Goal: Information Seeking & Learning: Find specific fact

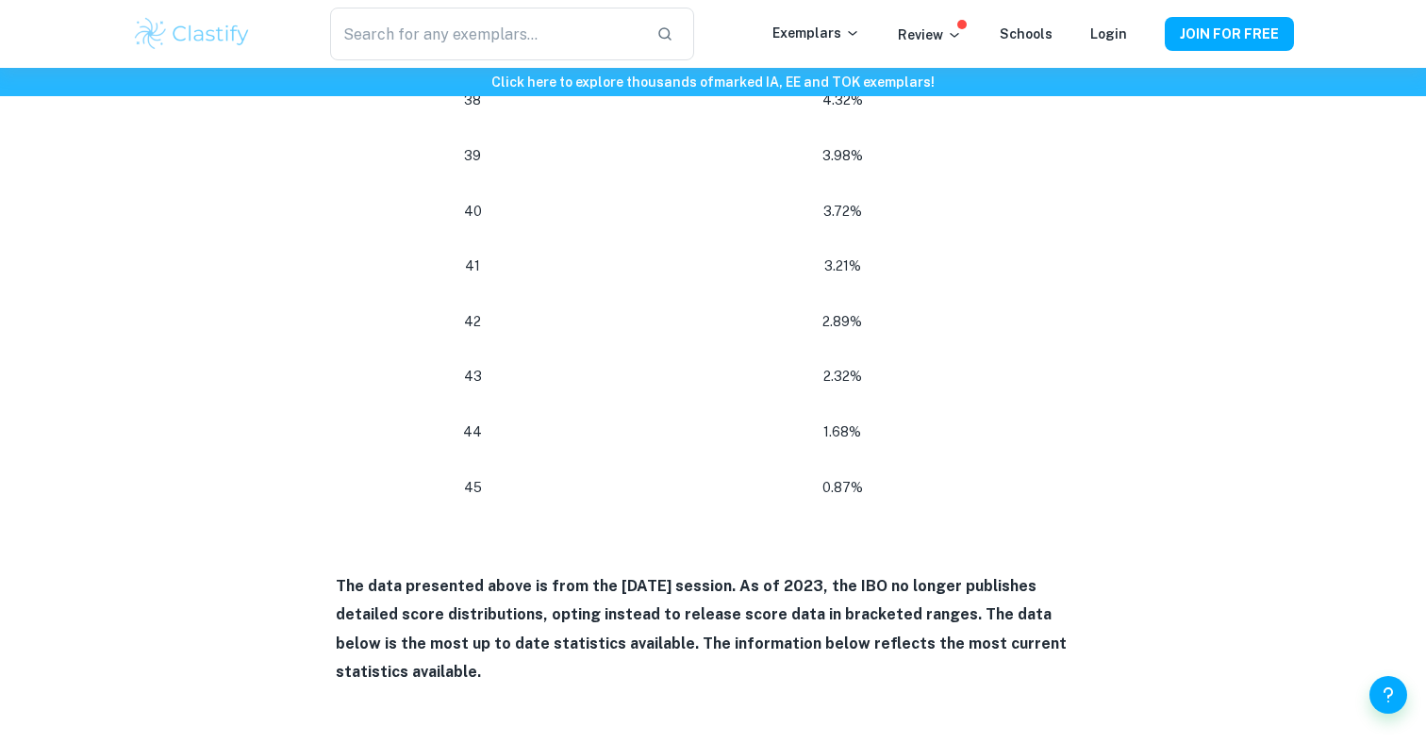
scroll to position [3021, 0]
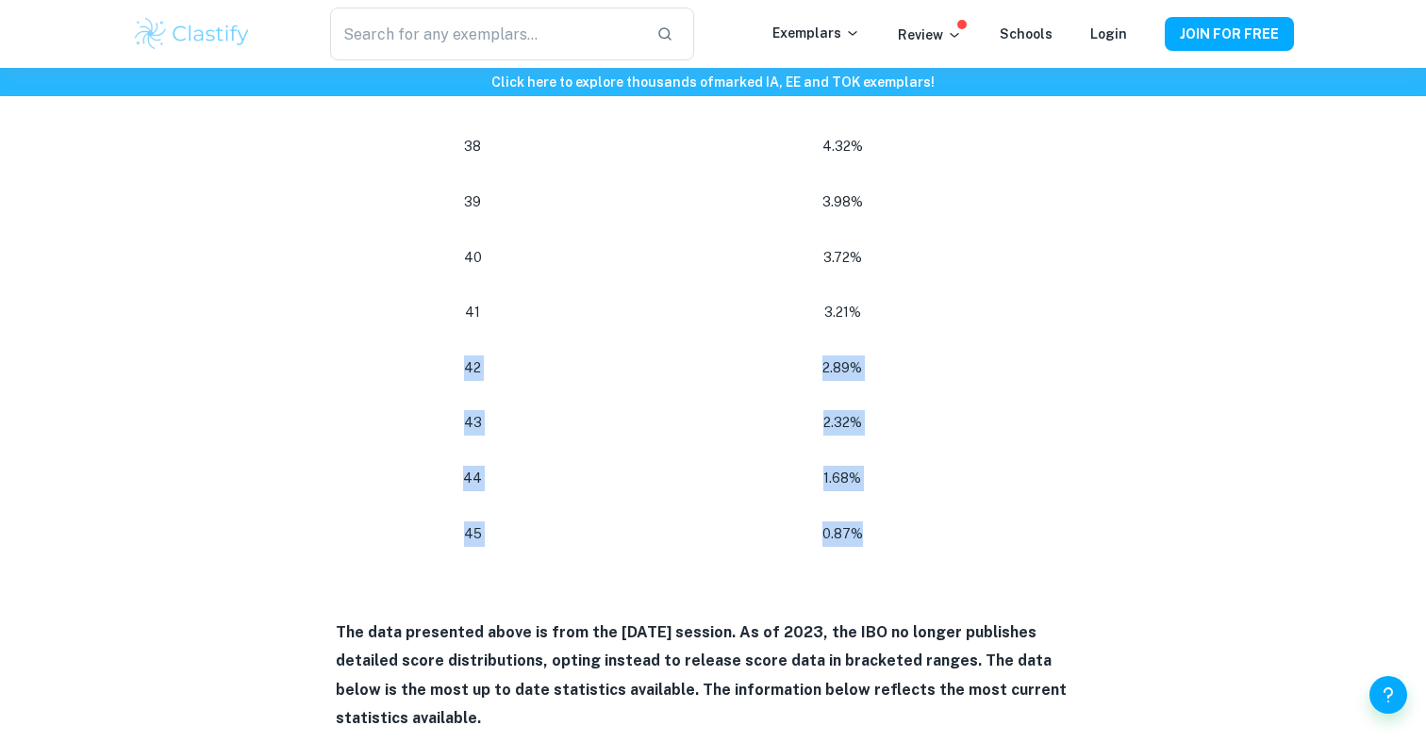
drag, startPoint x: 899, startPoint y: 517, endPoint x: 467, endPoint y: 322, distance: 474.1
click at [467, 341] on td "42" at bounding box center [469, 369] width 266 height 56
drag, startPoint x: 467, startPoint y: 298, endPoint x: 903, endPoint y: 521, distance: 489.3
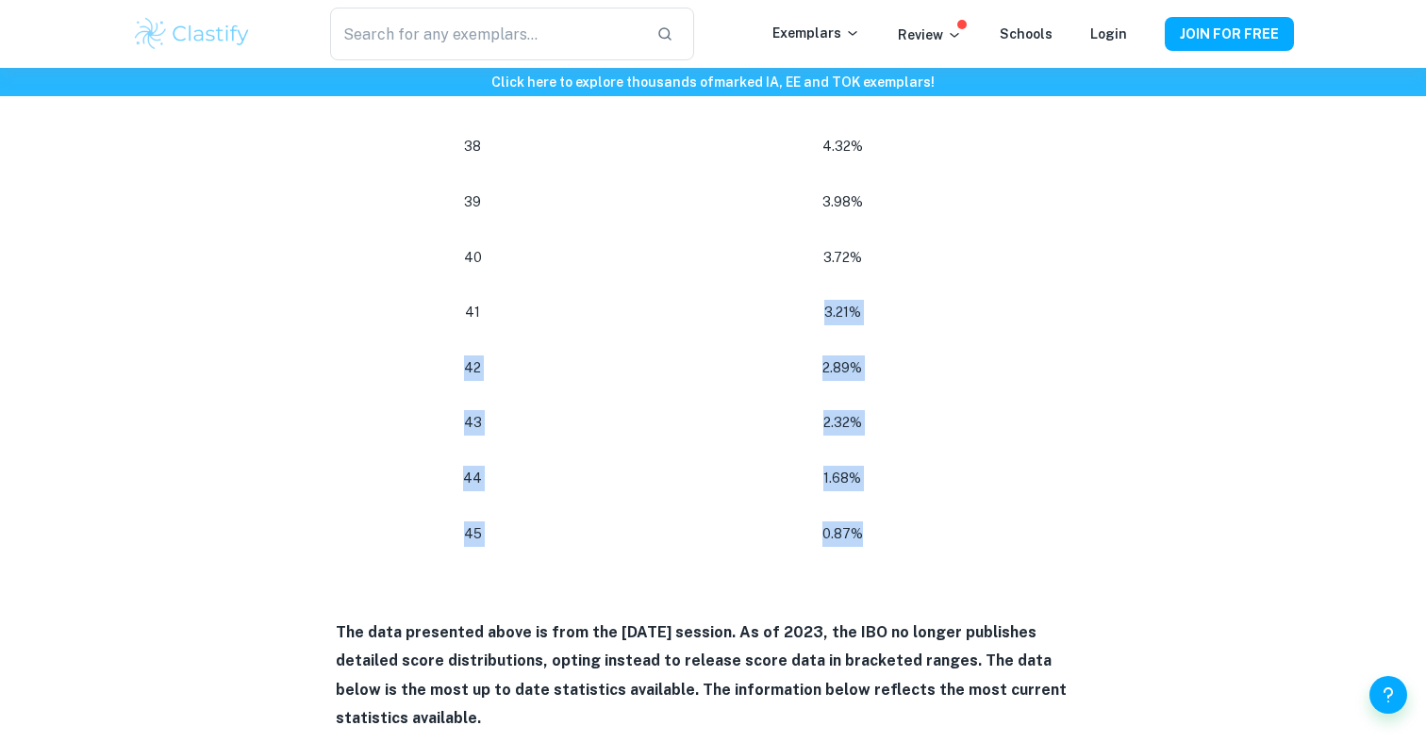
click at [903, 521] on td "0.87%" at bounding box center [846, 535] width 489 height 56
drag, startPoint x: 903, startPoint y: 521, endPoint x: 457, endPoint y: 274, distance: 509.2
click at [457, 300] on p "41" at bounding box center [472, 312] width 228 height 25
drag, startPoint x: 623, startPoint y: 348, endPoint x: 931, endPoint y: 524, distance: 355.3
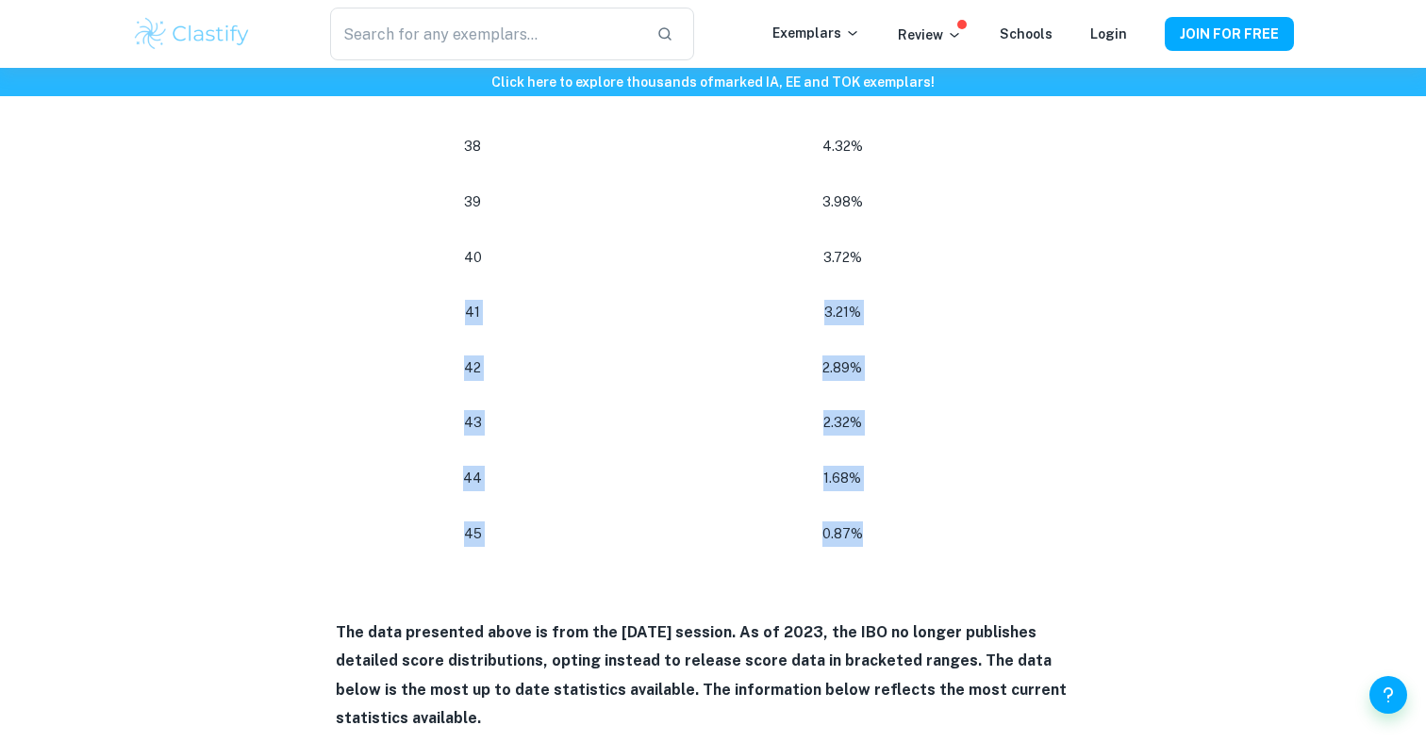
click at [931, 524] on td "0.87%" at bounding box center [846, 535] width 489 height 56
copy tbody "3.21% 42 2.89% 43 2.32% 44 1.68% 45 0.87%"
copy tbody "41 3.21% 42 2.89% 43 2.32% 44 1.68% 45 0.87%"
drag, startPoint x: 931, startPoint y: 524, endPoint x: 468, endPoint y: 288, distance: 520.1
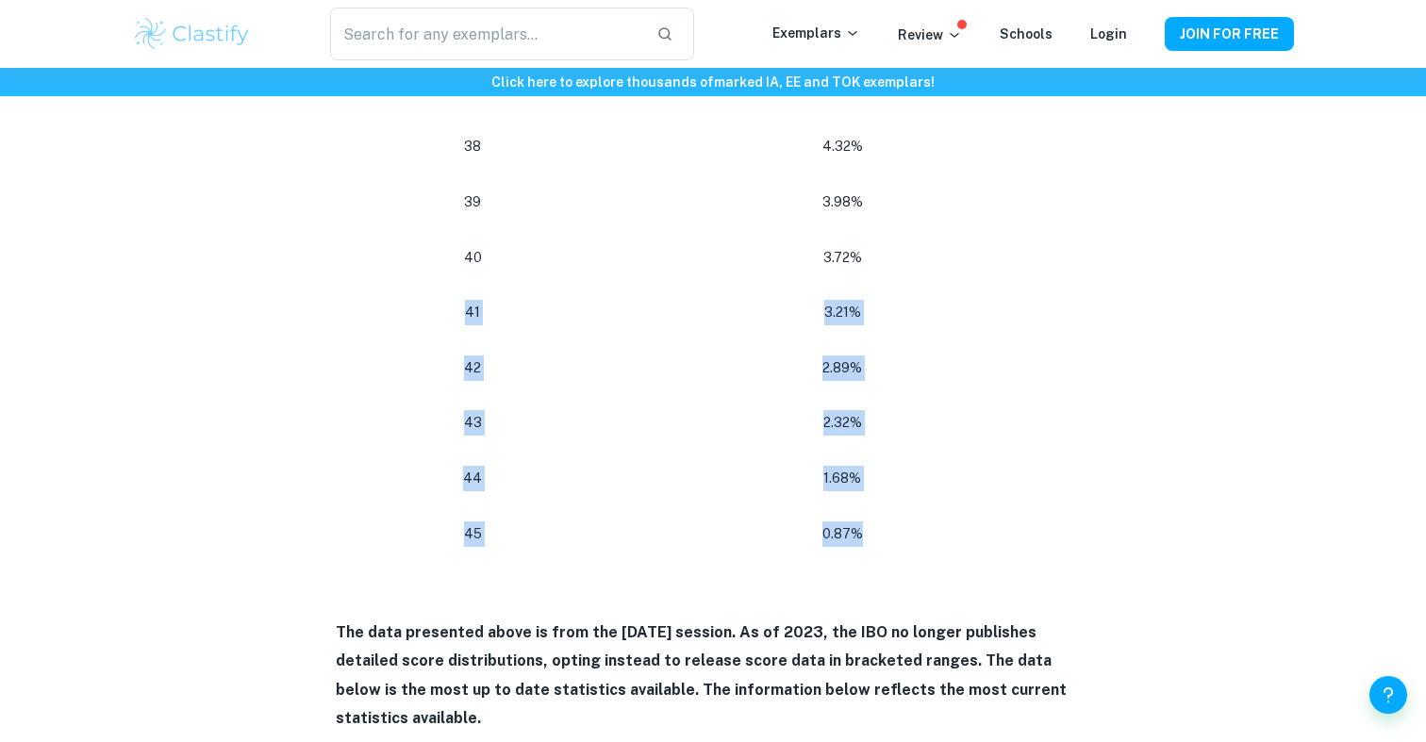
click at [468, 300] on p "41" at bounding box center [472, 312] width 228 height 25
drag, startPoint x: 468, startPoint y: 288, endPoint x: 961, endPoint y: 528, distance: 548.8
copy tbody "41 3.21% 42 2.89% 43 2.32% 44 1.68% 45 0.87%"
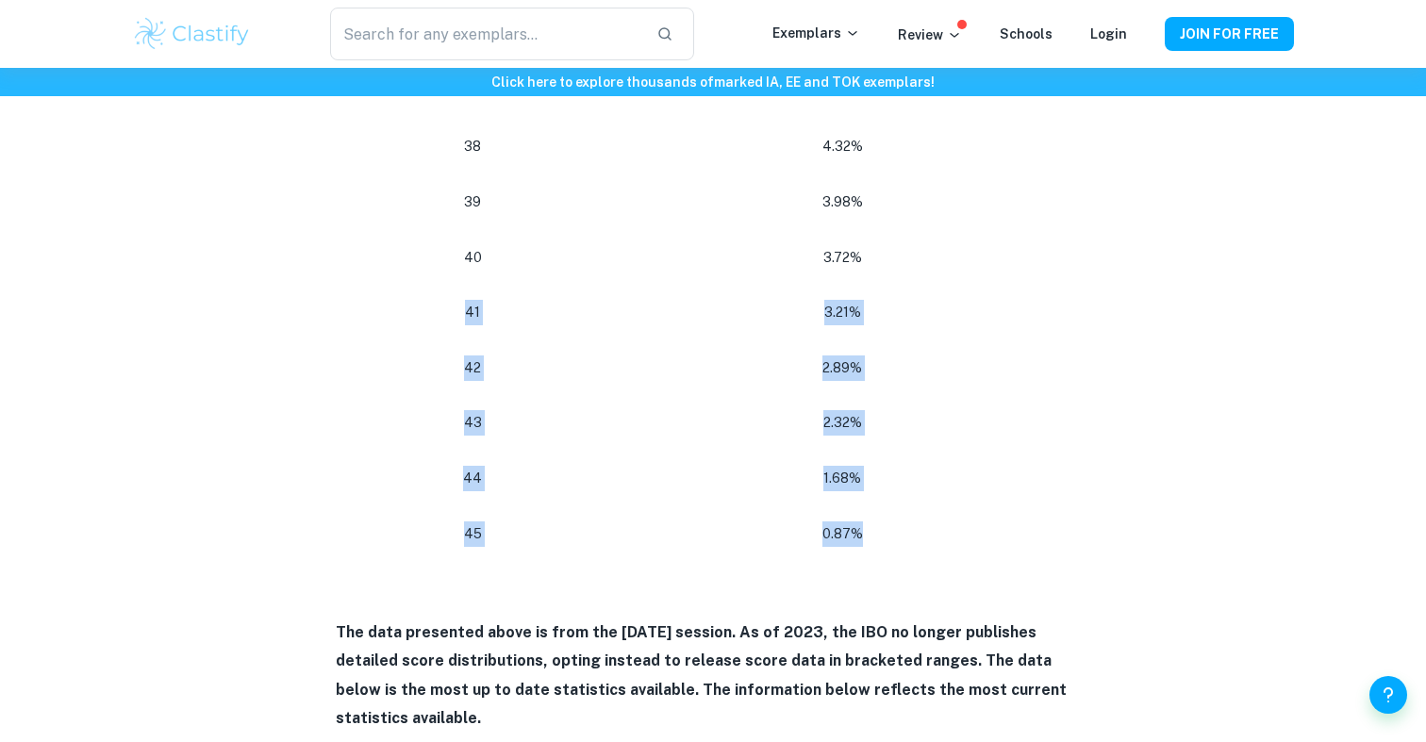
click at [961, 528] on td "0.87%" at bounding box center [846, 535] width 489 height 56
drag, startPoint x: 961, startPoint y: 528, endPoint x: 457, endPoint y: 285, distance: 559.4
copy tbody "41 3.21% 42 2.89% 43 2.32% 44 1.68% 45 0.87%"
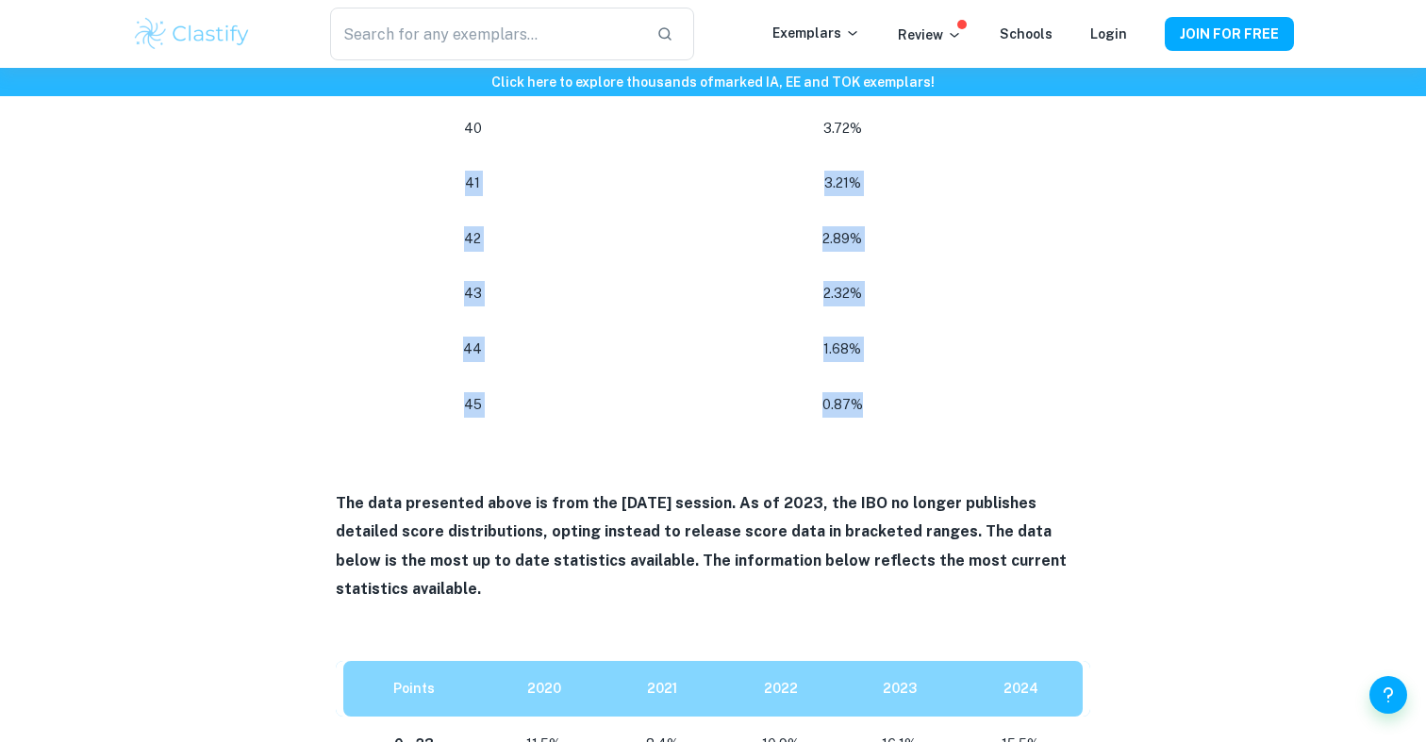
scroll to position [3163, 0]
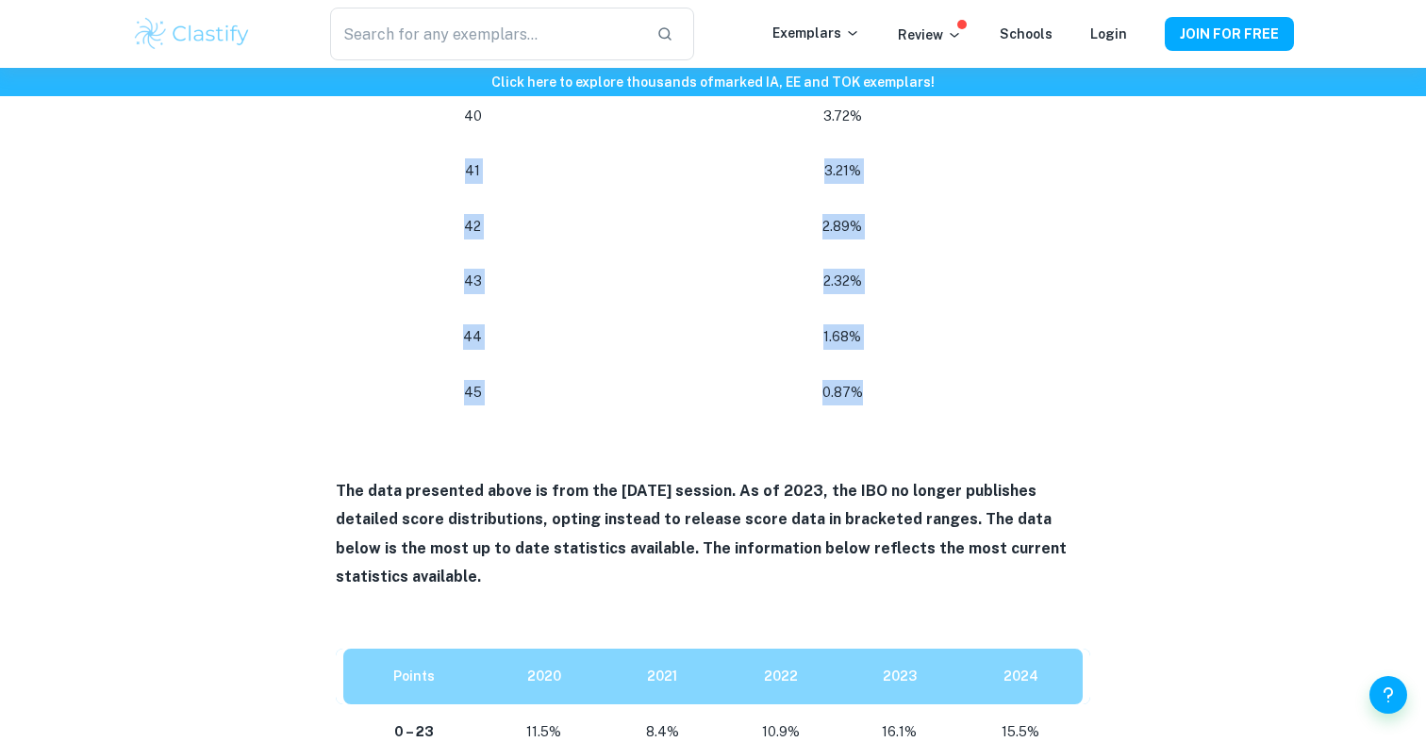
click at [935, 380] on td "0.87%" at bounding box center [846, 393] width 489 height 56
drag, startPoint x: 935, startPoint y: 380, endPoint x: 457, endPoint y: 166, distance: 524.0
click at [457, 166] on td "41" at bounding box center [469, 171] width 266 height 56
drag, startPoint x: 462, startPoint y: 185, endPoint x: 918, endPoint y: 381, distance: 496.0
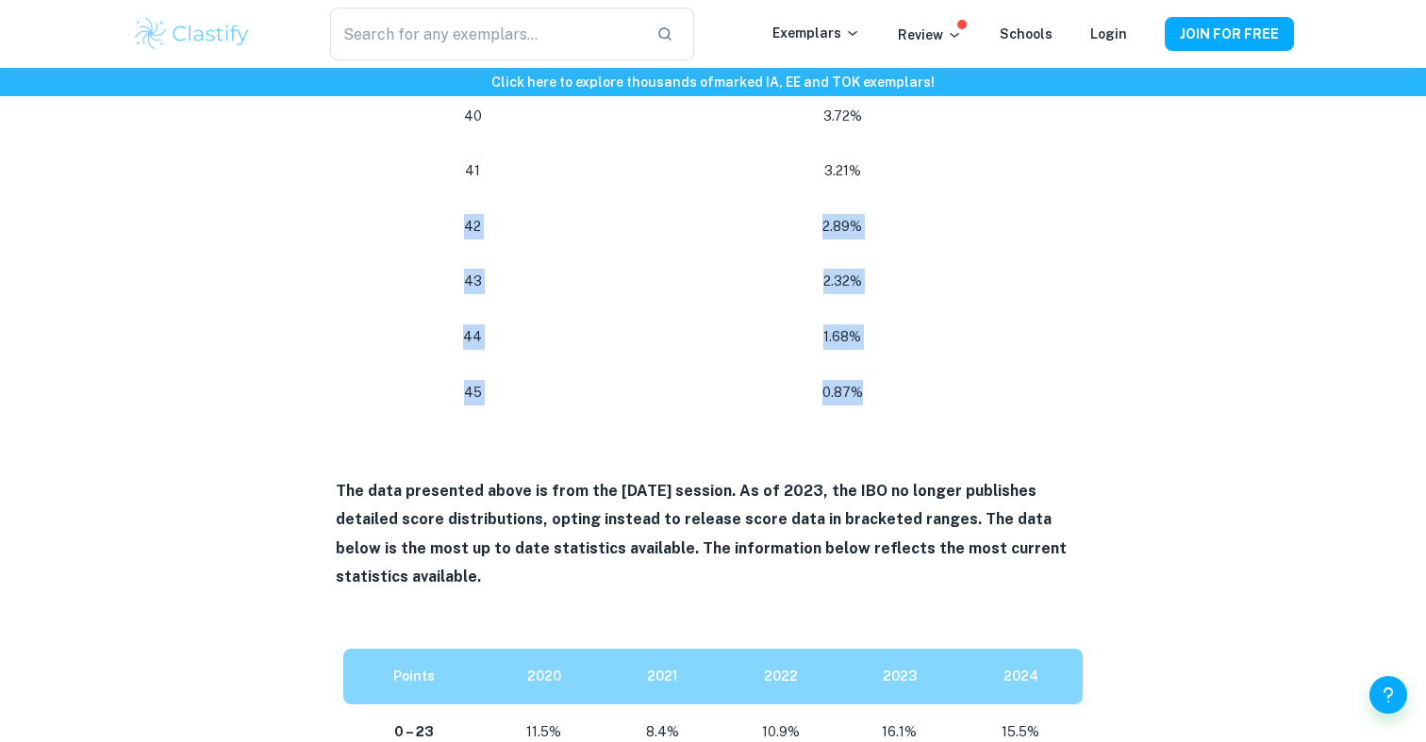
click at [918, 381] on td "0.87%" at bounding box center [846, 393] width 489 height 56
drag, startPoint x: 918, startPoint y: 381, endPoint x: 473, endPoint y: 188, distance: 485.4
click at [473, 214] on p "42" at bounding box center [472, 226] width 228 height 25
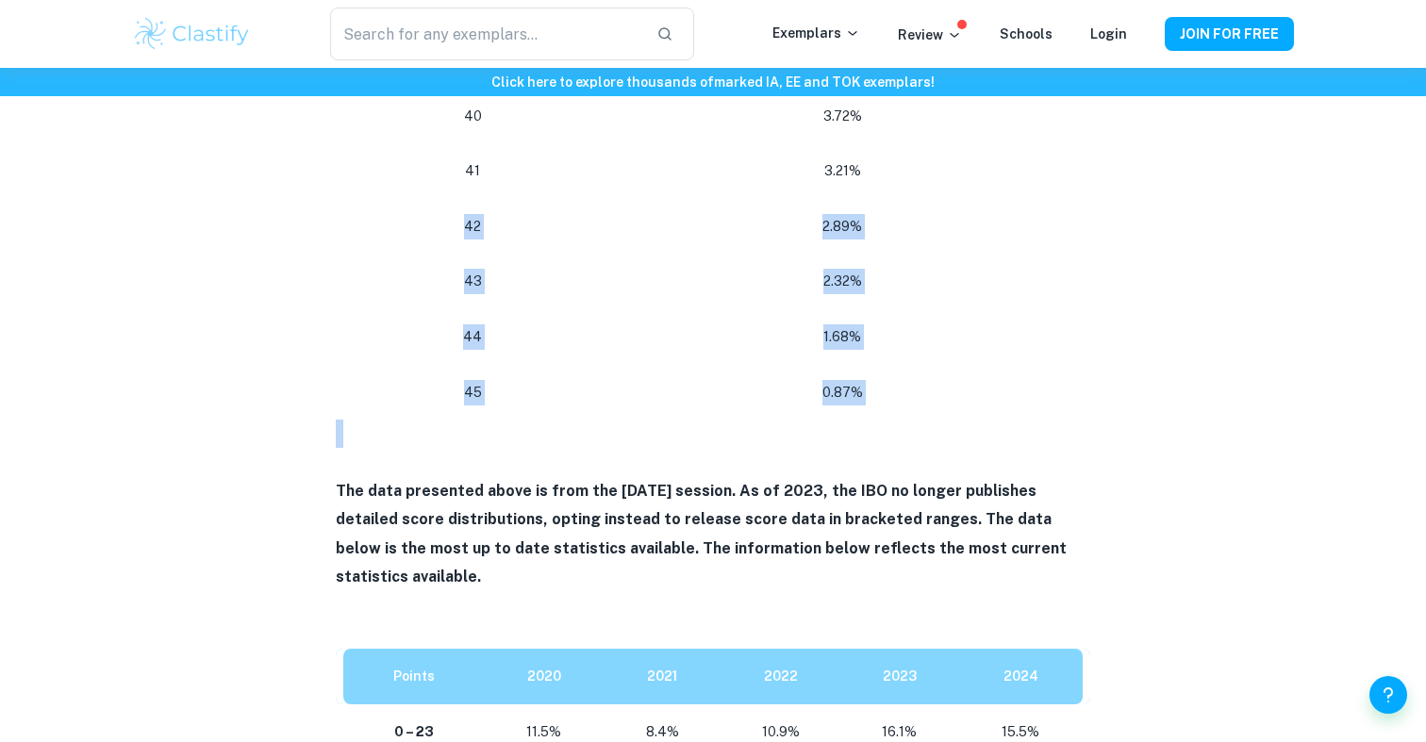
drag, startPoint x: 473, startPoint y: 188, endPoint x: 957, endPoint y: 411, distance: 533.9
click at [954, 420] on p at bounding box center [713, 434] width 755 height 28
drag, startPoint x: 945, startPoint y: 387, endPoint x: 462, endPoint y: 196, distance: 519.2
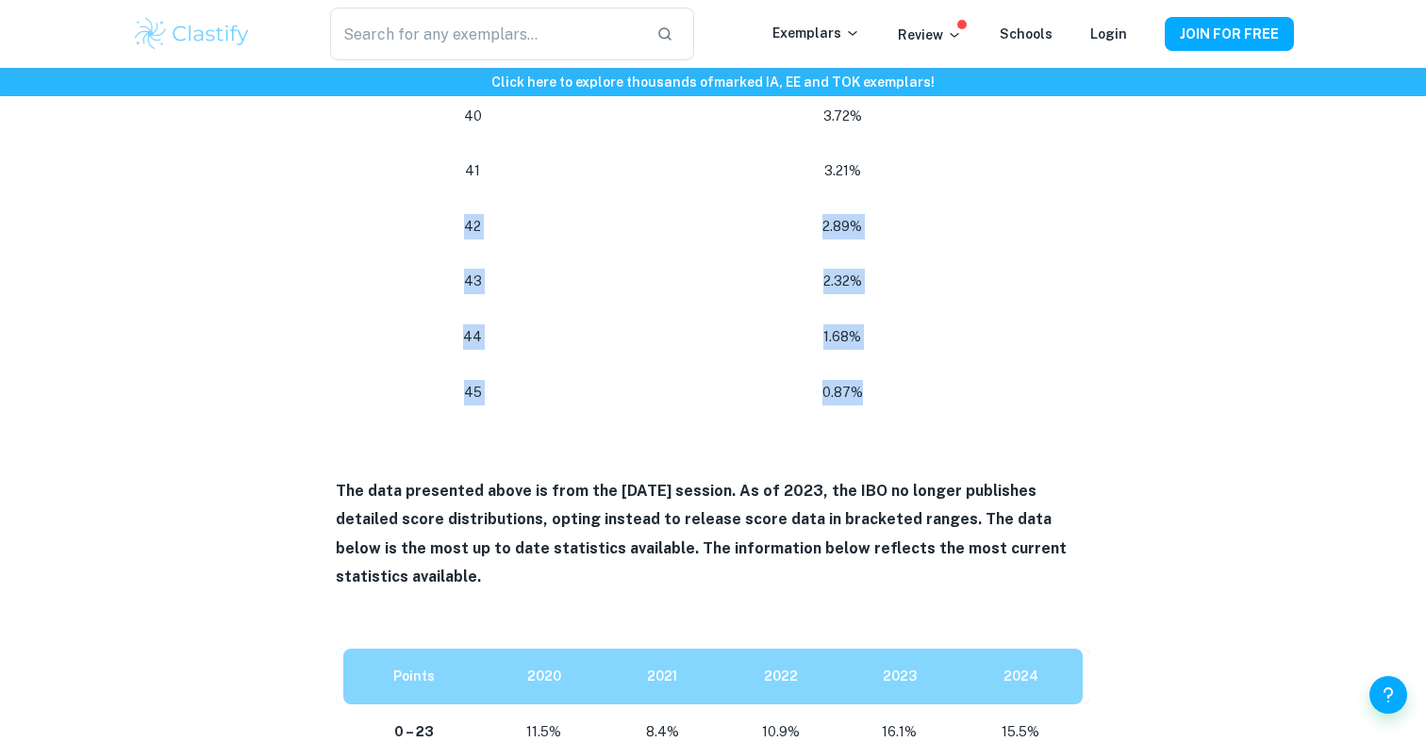
click at [462, 214] on p "42" at bounding box center [472, 226] width 228 height 25
drag, startPoint x: 462, startPoint y: 196, endPoint x: 977, endPoint y: 374, distance: 544.7
click at [977, 380] on p "0.87%" at bounding box center [842, 392] width 451 height 25
drag, startPoint x: 977, startPoint y: 374, endPoint x: 434, endPoint y: 186, distance: 574.8
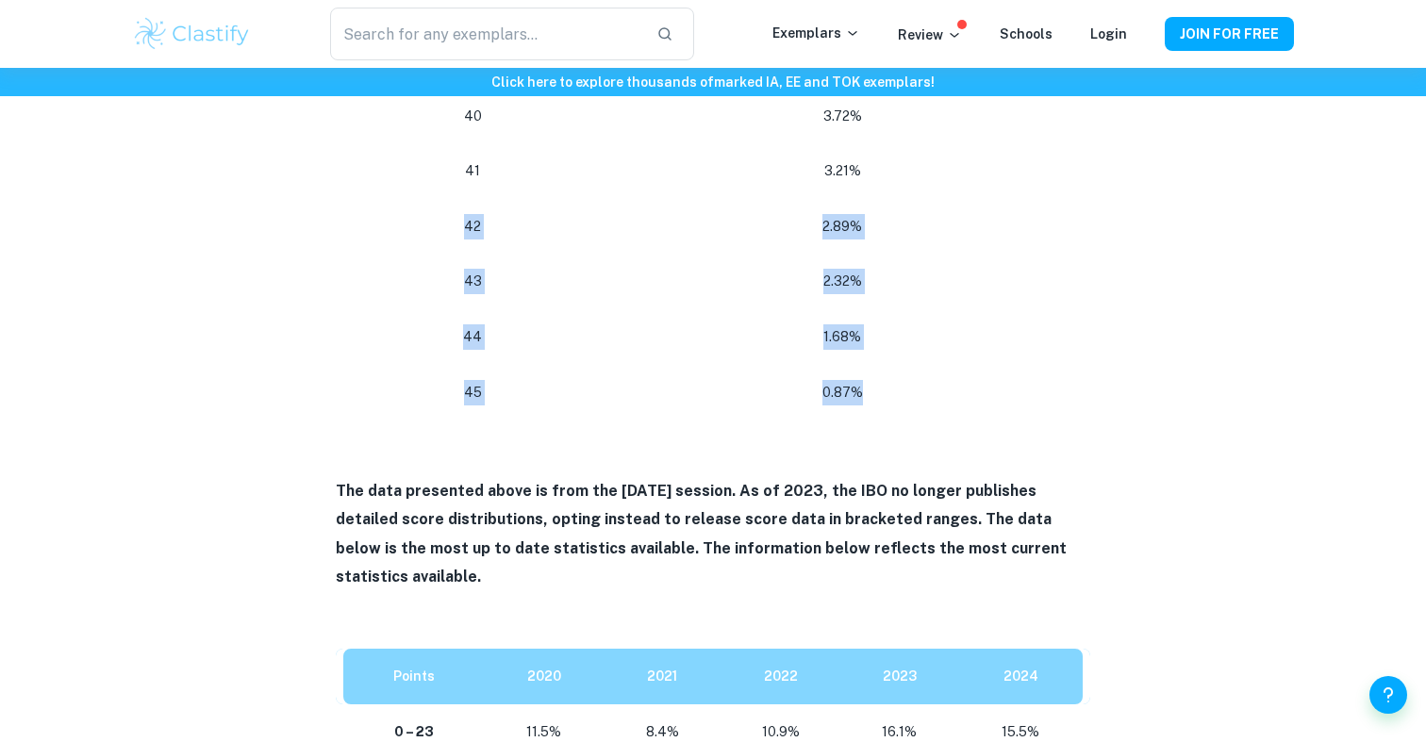
click at [434, 214] on p "42" at bounding box center [472, 226] width 228 height 25
drag, startPoint x: 434, startPoint y: 186, endPoint x: 975, endPoint y: 399, distance: 581.9
click at [975, 420] on p at bounding box center [713, 434] width 755 height 28
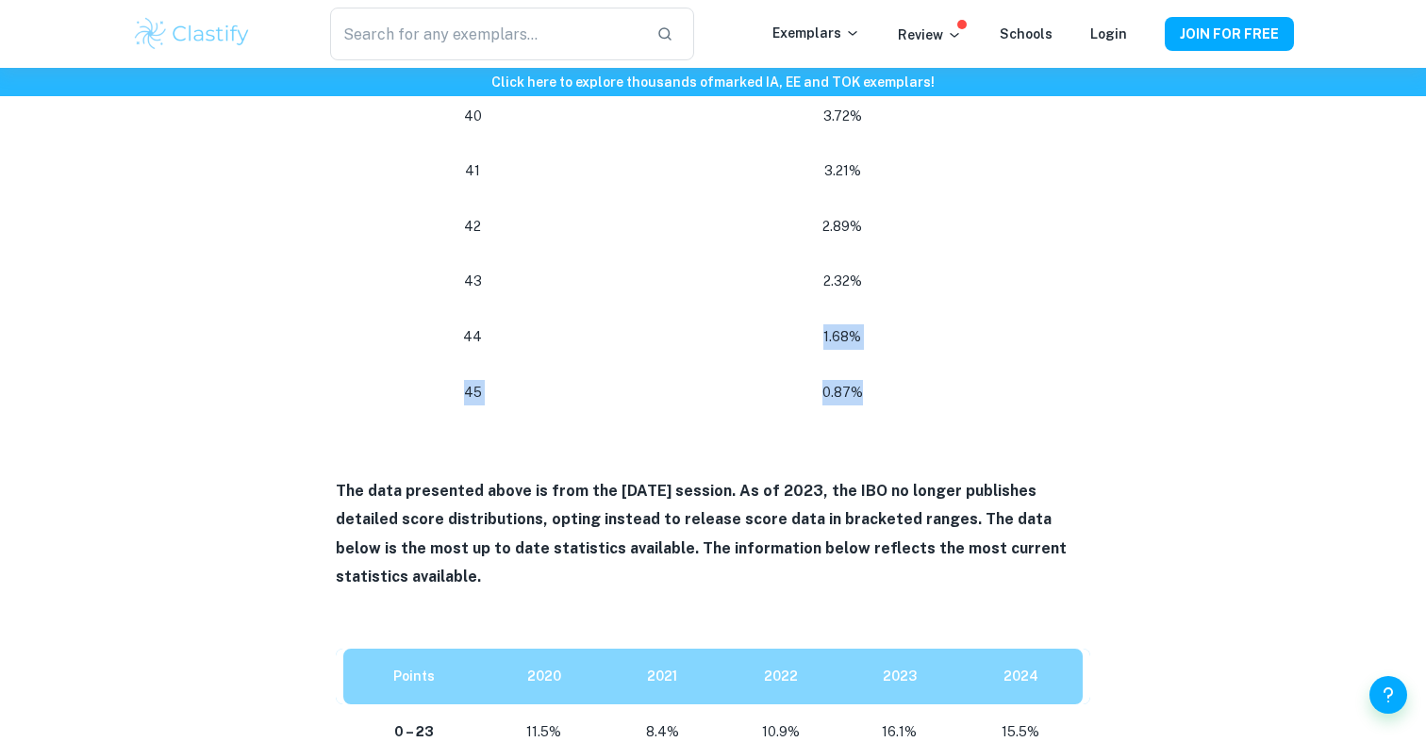
drag, startPoint x: 975, startPoint y: 380, endPoint x: 409, endPoint y: 325, distance: 568.6
click at [414, 325] on td "44" at bounding box center [469, 337] width 266 height 56
drag, startPoint x: 429, startPoint y: 288, endPoint x: 887, endPoint y: 375, distance: 465.8
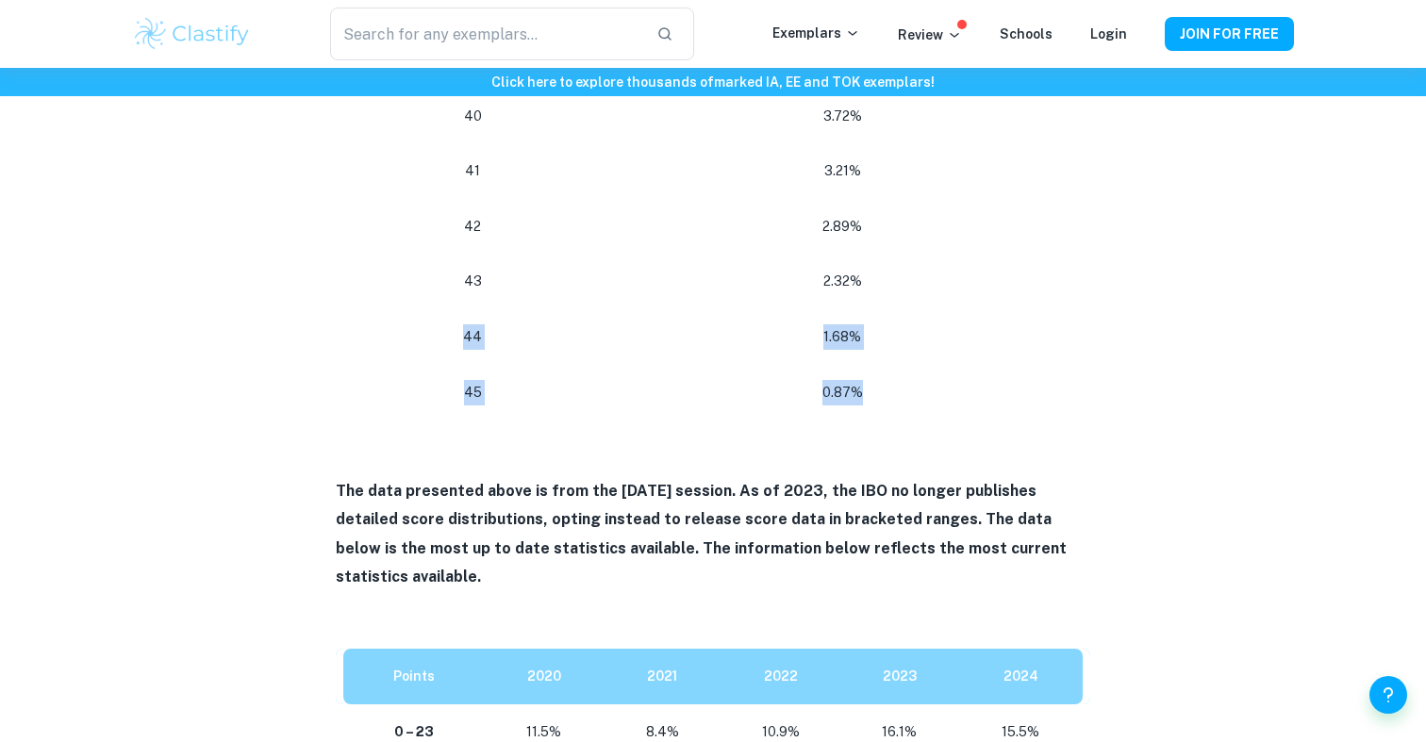
click at [887, 375] on td "0.87%" at bounding box center [846, 393] width 489 height 56
drag, startPoint x: 887, startPoint y: 375, endPoint x: 478, endPoint y: 243, distance: 429.2
click at [478, 269] on p "43" at bounding box center [472, 281] width 228 height 25
drag, startPoint x: 468, startPoint y: 243, endPoint x: 915, endPoint y: 260, distance: 447.4
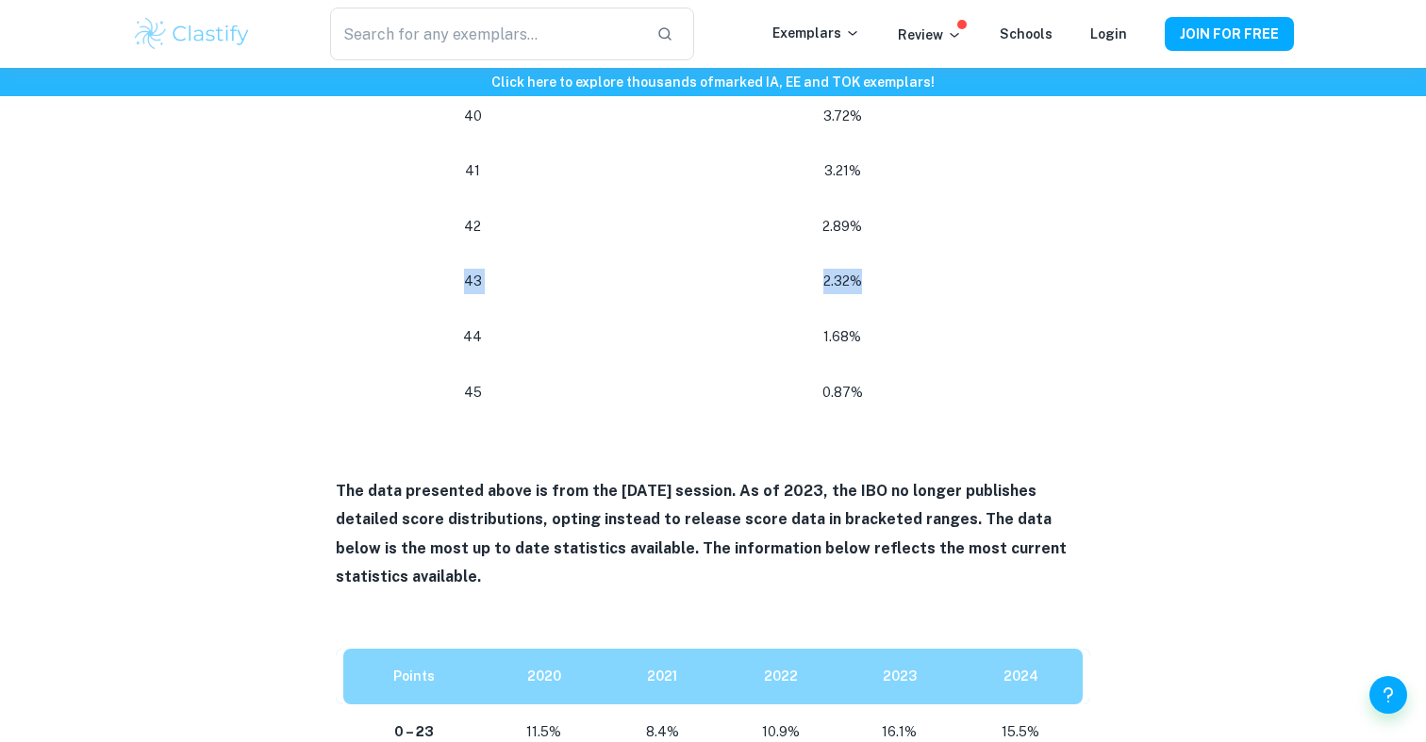
click at [915, 260] on tr "43 2.32%" at bounding box center [713, 282] width 755 height 56
click at [915, 269] on p "2.32%" at bounding box center [842, 281] width 451 height 25
drag, startPoint x: 915, startPoint y: 260, endPoint x: 392, endPoint y: 242, distance: 522.9
click at [392, 254] on tr "43 2.32%" at bounding box center [713, 282] width 755 height 56
click at [392, 269] on p "43" at bounding box center [472, 281] width 228 height 25
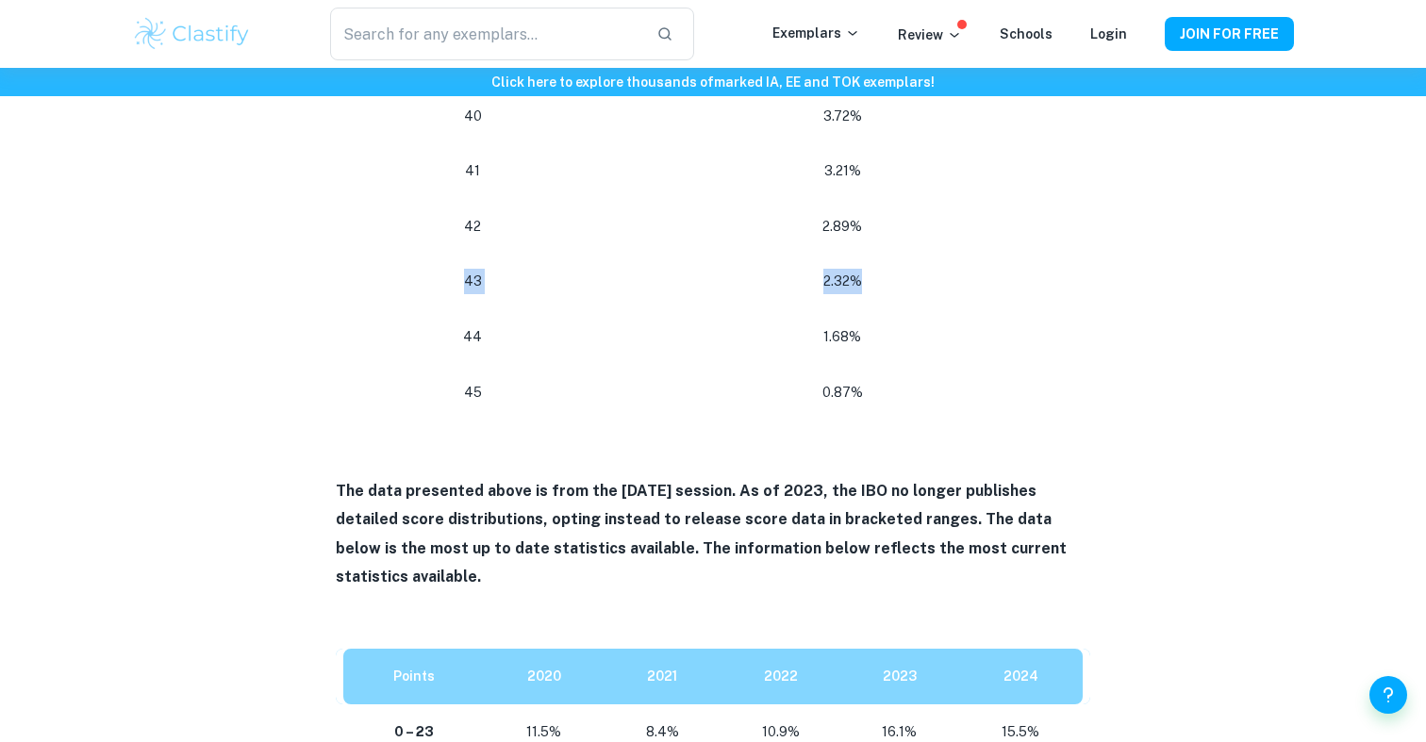
drag, startPoint x: 392, startPoint y: 242, endPoint x: 984, endPoint y: 240, distance: 591.4
click at [984, 254] on tr "43 2.32%" at bounding box center [713, 282] width 755 height 56
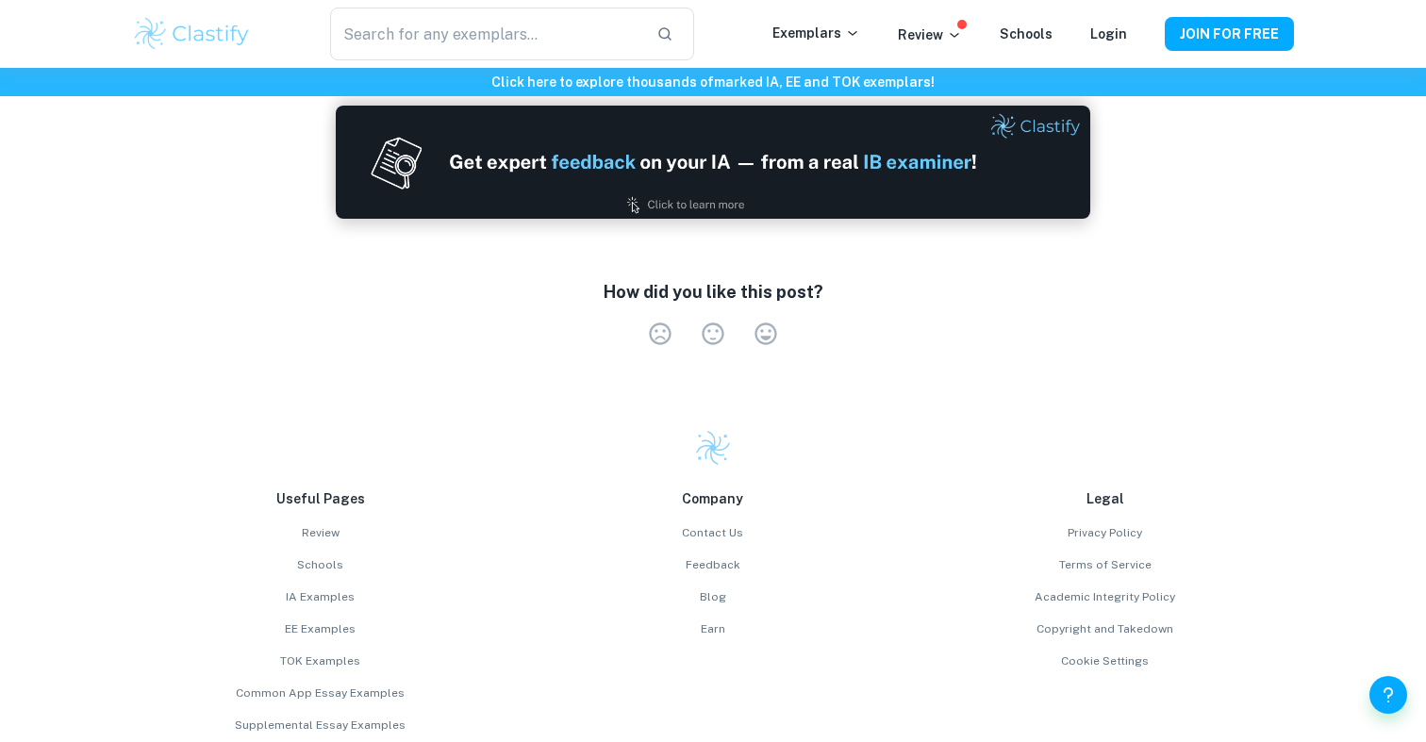
scroll to position [4195, 0]
